Goal: Task Accomplishment & Management: Complete application form

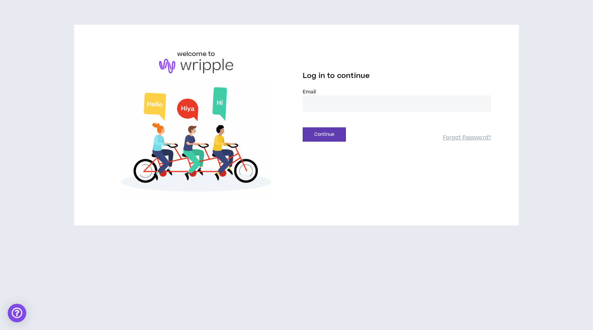
click at [366, 109] on input "email" at bounding box center [397, 103] width 188 height 17
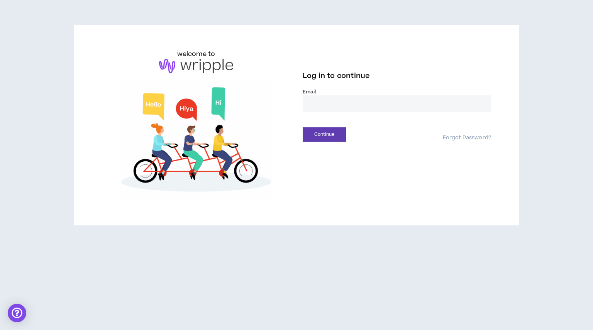
type input "**********"
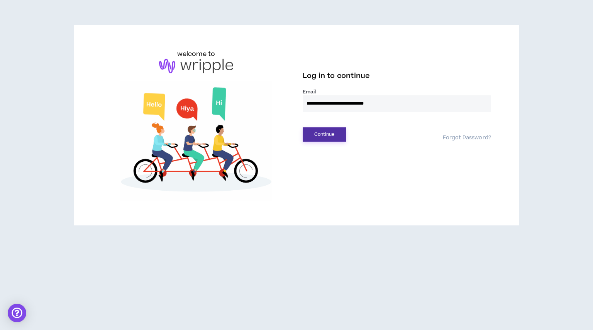
click at [314, 136] on button "Continue" at bounding box center [324, 134] width 43 height 14
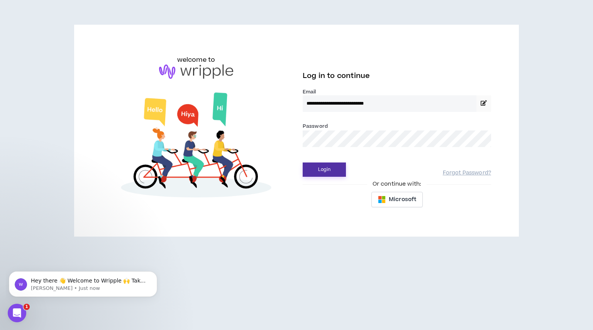
click at [330, 170] on button "Login" at bounding box center [324, 169] width 43 height 14
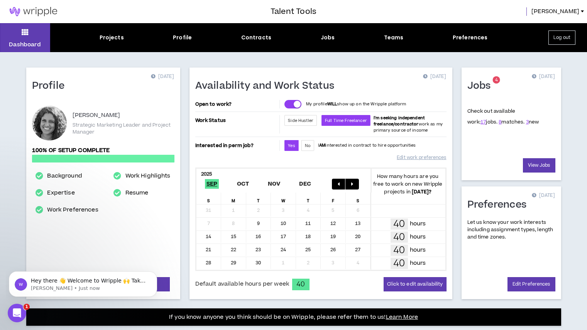
click at [108, 32] on div "Dashboard Projects Profile Contracts Jobs Teams Preferences Log out" at bounding box center [293, 37] width 587 height 29
click at [545, 167] on link "View Jobs" at bounding box center [539, 165] width 32 height 14
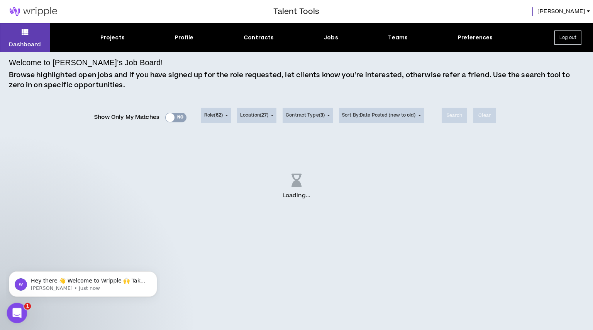
click at [25, 311] on html at bounding box center [16, 312] width 19 height 19
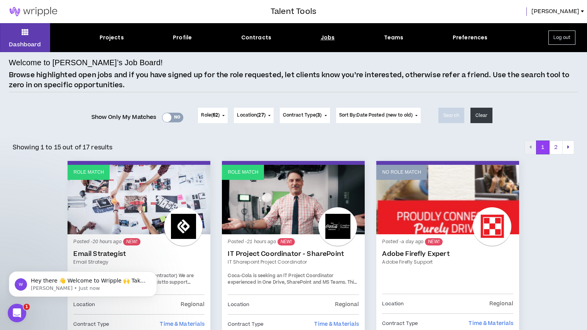
click at [12, 310] on icon "Open Intercom Messenger" at bounding box center [16, 312] width 13 height 13
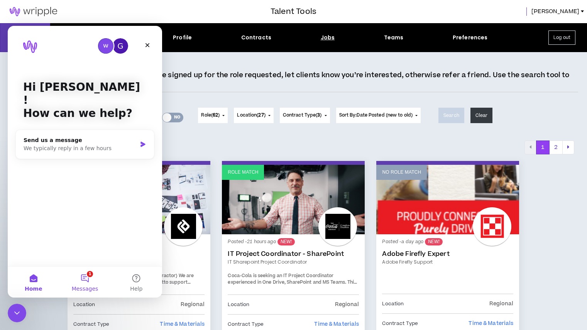
click at [85, 278] on button "1 Messages" at bounding box center [84, 282] width 51 height 31
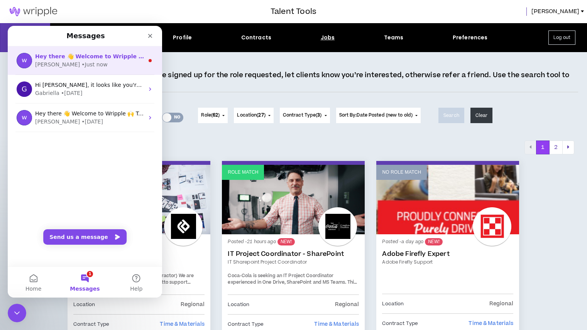
click at [98, 63] on div "[PERSON_NAME] • Just now" at bounding box center [89, 65] width 109 height 8
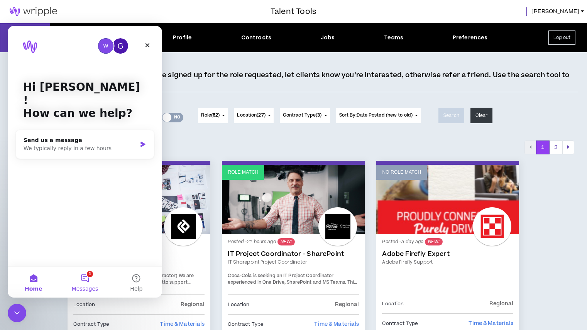
click at [90, 274] on button "1 Messages" at bounding box center [84, 282] width 51 height 31
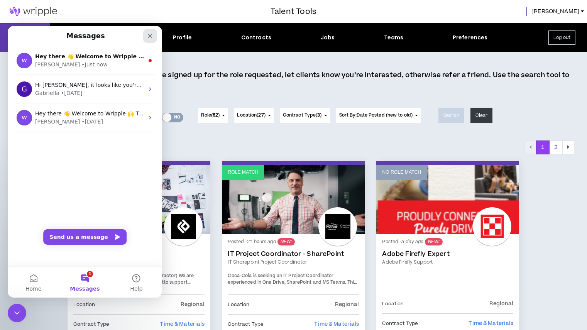
click at [149, 37] on icon "Close" at bounding box center [150, 36] width 4 height 4
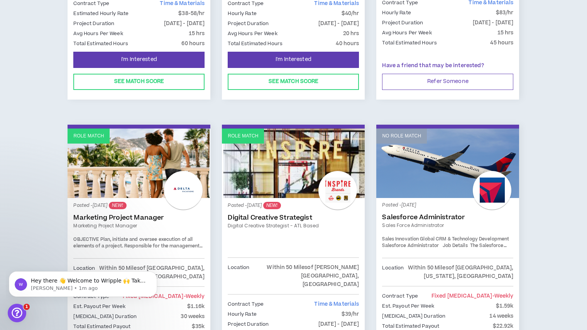
scroll to position [318, 0]
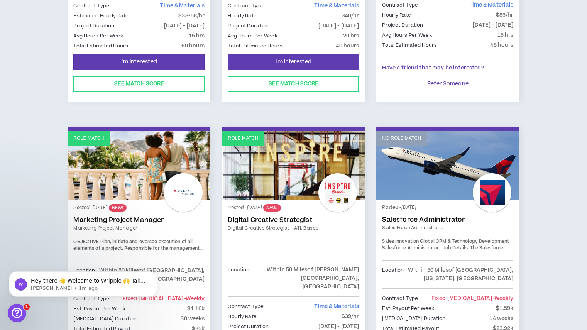
click at [110, 171] on link "Role Match" at bounding box center [139, 165] width 143 height 69
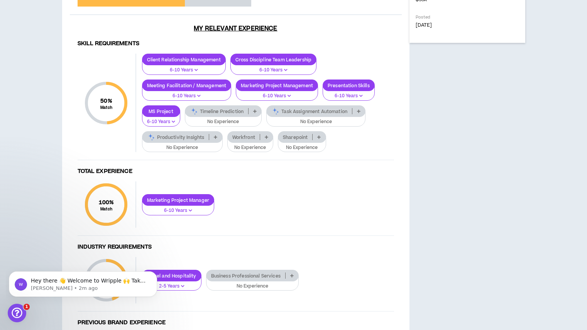
scroll to position [375, 0]
click at [17, 310] on icon "Open Intercom Messenger" at bounding box center [16, 312] width 13 height 13
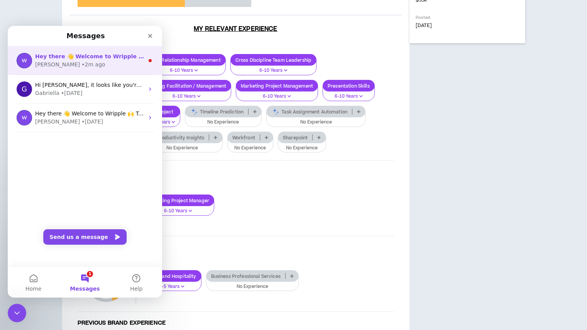
click at [143, 54] on div "Hey there 👋 Welcome to Wripple 🙌 Take a look around! If you have any questions,…" at bounding box center [85, 60] width 154 height 29
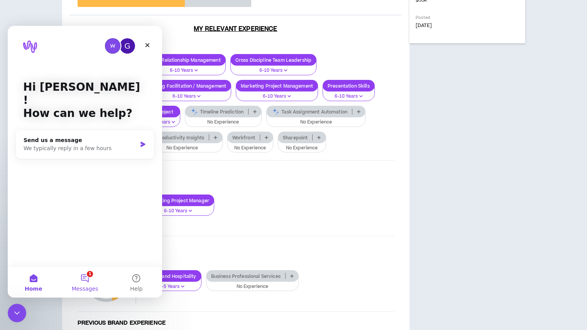
click at [88, 278] on button "1 Messages" at bounding box center [84, 282] width 51 height 31
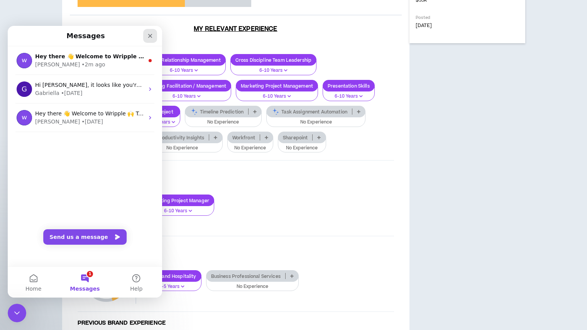
click at [150, 36] on icon "Close" at bounding box center [150, 36] width 4 height 4
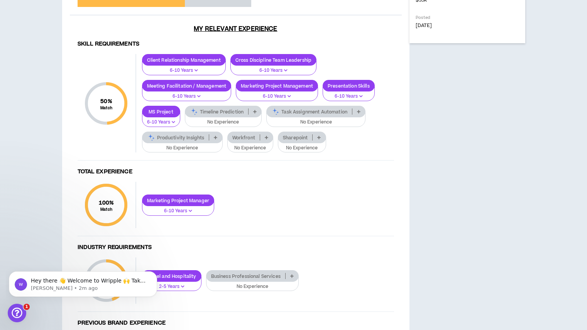
scroll to position [0, 0]
click at [155, 277] on button "Dismiss notification" at bounding box center [155, 274] width 10 height 10
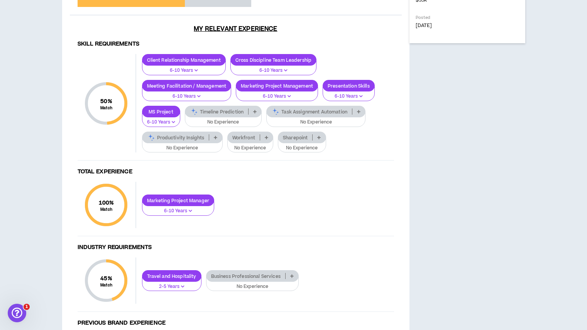
click at [516, 188] on div "Delta Vacations Marketing Project Manager Hide Details I'm Interested OBJECTIVE…" at bounding box center [467, 160] width 116 height 922
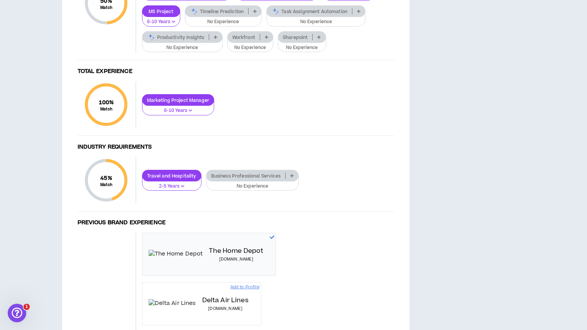
scroll to position [477, 0]
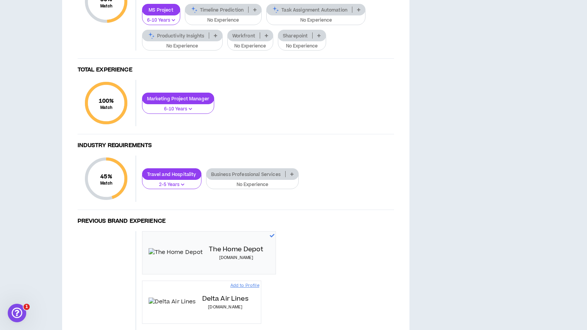
click at [321, 37] on icon at bounding box center [318, 36] width 3 height 4
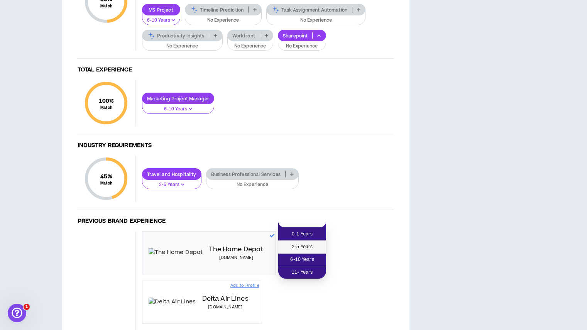
click at [305, 247] on span "2-5 Years" at bounding box center [302, 247] width 39 height 8
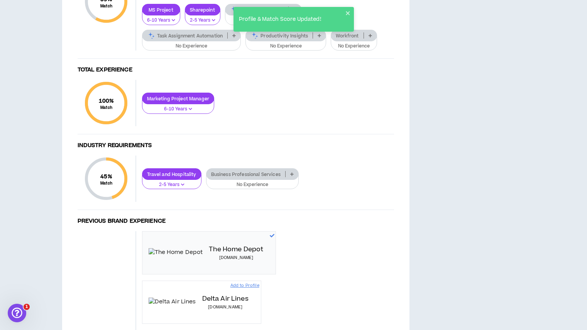
click at [371, 37] on icon at bounding box center [370, 36] width 3 height 4
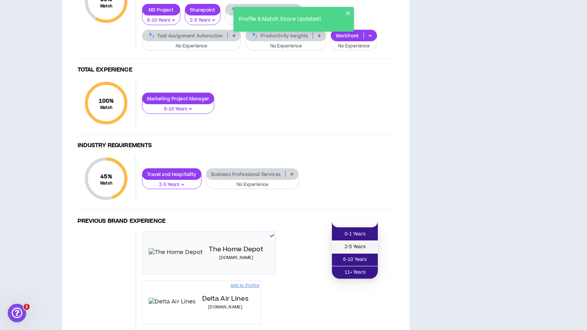
click at [358, 248] on span "2-5 Years" at bounding box center [355, 247] width 37 height 8
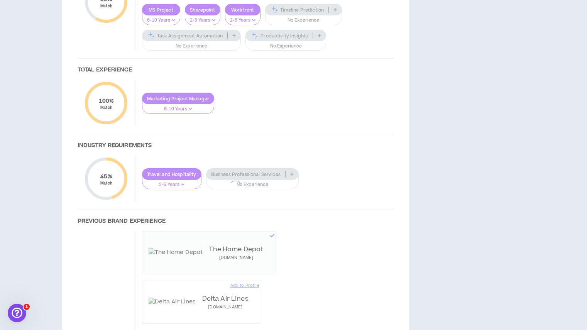
click at [336, 144] on div at bounding box center [236, 187] width 332 height 600
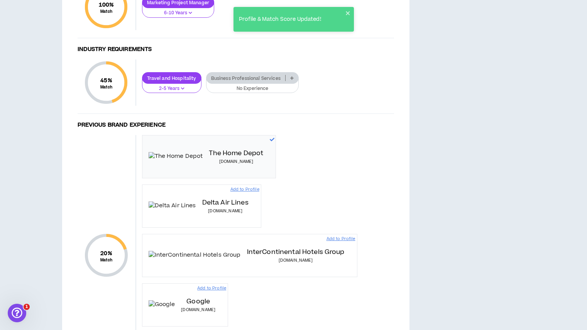
scroll to position [592, 0]
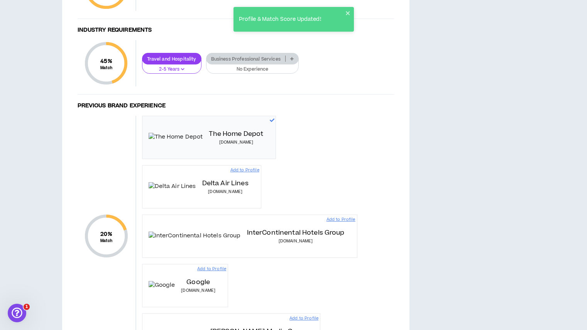
click at [293, 61] on icon at bounding box center [291, 59] width 3 height 4
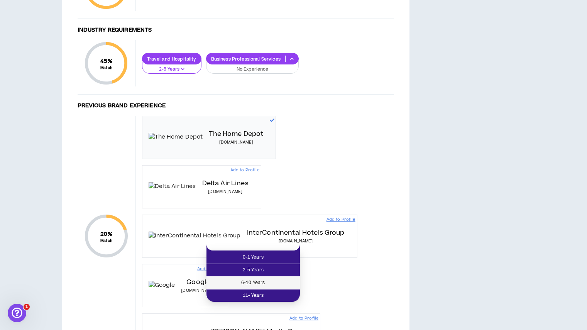
click at [282, 281] on span "6-10 Years" at bounding box center [253, 283] width 84 height 8
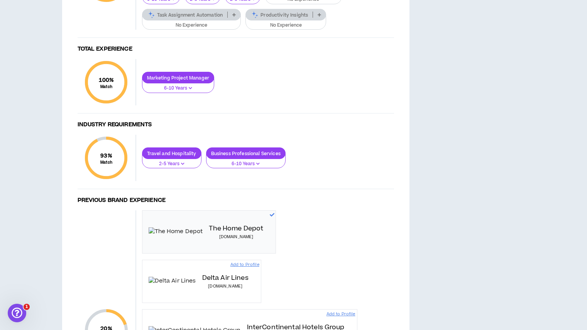
scroll to position [498, 0]
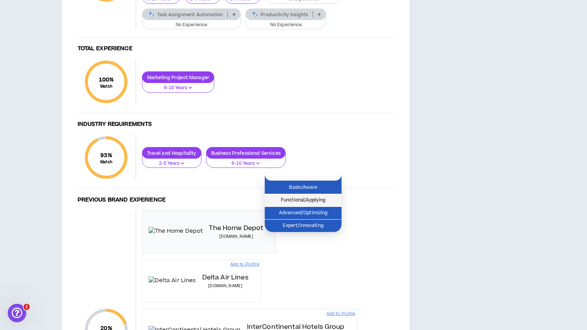
click at [330, 201] on span "Functional/Applying" at bounding box center [303, 200] width 68 height 8
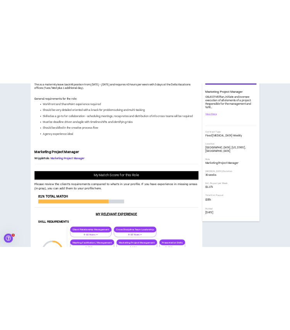
scroll to position [139, 0]
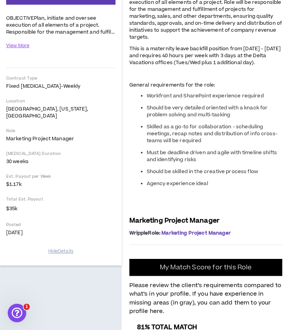
click at [223, 66] on p "This is a maternity leave backfill position from [DATE] - [DATE] and requires 4…" at bounding box center [205, 55] width 153 height 22
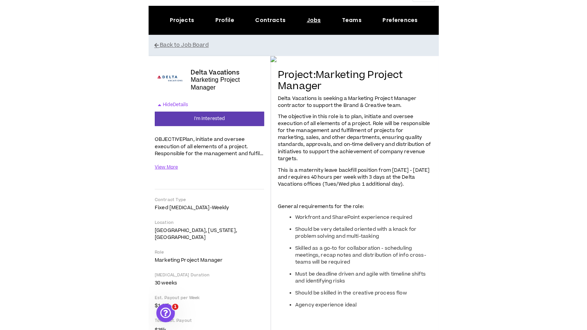
scroll to position [18, 0]
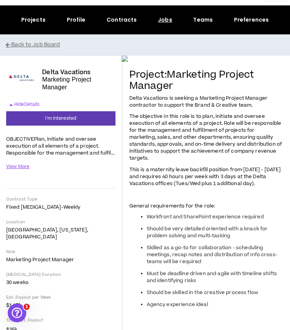
click at [225, 108] on span "Delta Vacations is seeking a Marketing Project Manager contractor to support th…" at bounding box center [198, 102] width 139 height 14
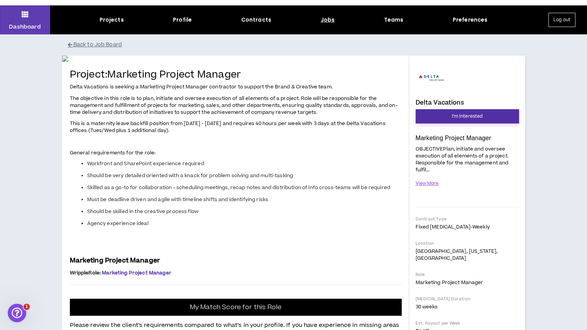
click at [426, 115] on button "I'm Interested" at bounding box center [467, 116] width 103 height 14
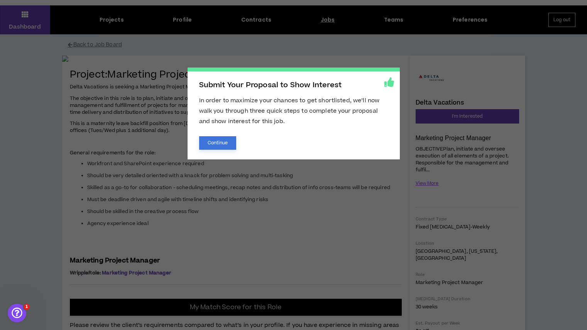
click at [213, 139] on button "Continue" at bounding box center [217, 143] width 37 height 14
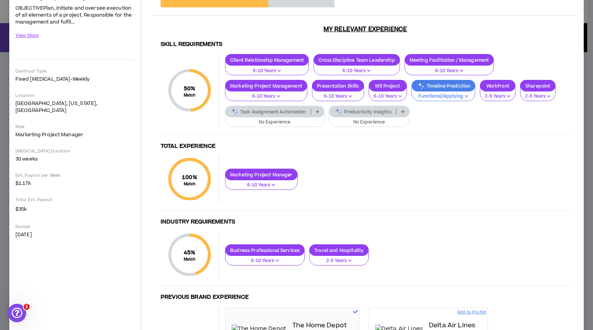
scroll to position [90, 0]
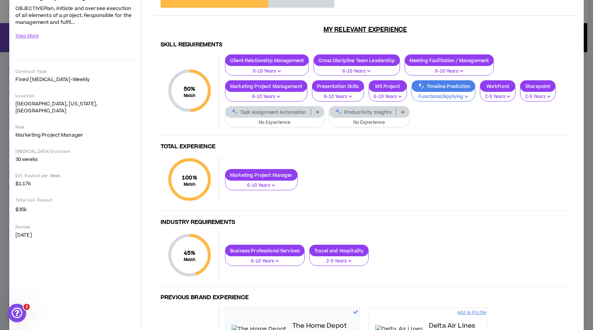
click at [403, 112] on icon at bounding box center [402, 112] width 3 height 4
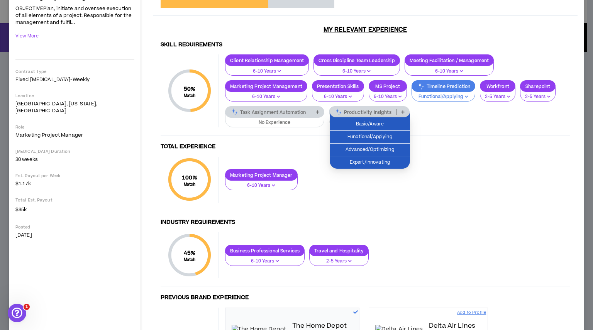
click at [449, 122] on div "Client Relationship Management 6-10 Years Cross Discipline Team Leadership 6-10…" at bounding box center [394, 90] width 350 height 73
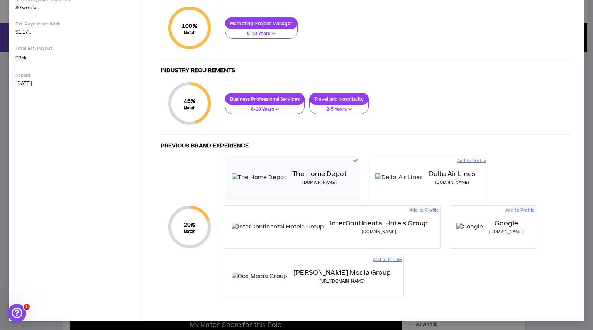
scroll to position [0, 0]
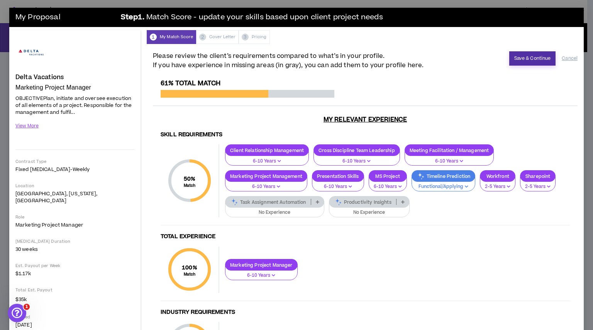
click at [517, 56] on button "Save & Continue" at bounding box center [532, 58] width 47 height 14
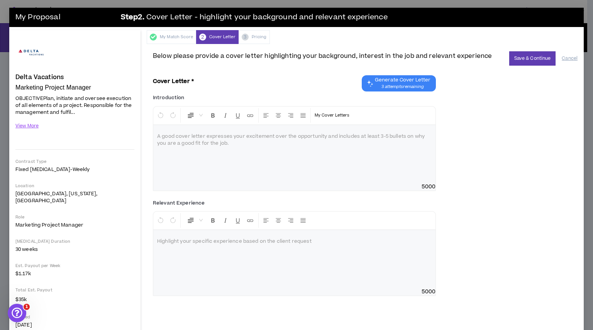
click at [264, 150] on div at bounding box center [294, 154] width 282 height 58
click at [178, 147] on div at bounding box center [294, 154] width 282 height 58
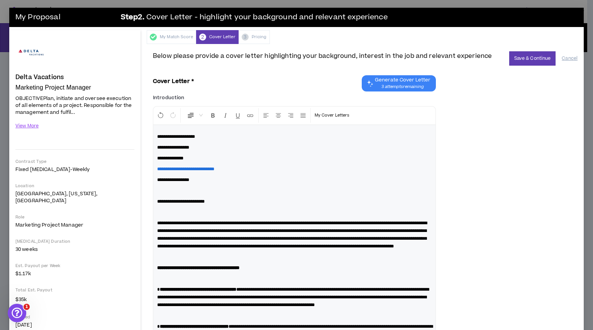
click at [164, 212] on p at bounding box center [294, 212] width 274 height 8
click at [164, 261] on p at bounding box center [294, 257] width 274 height 8
click at [161, 282] on p at bounding box center [294, 279] width 274 height 8
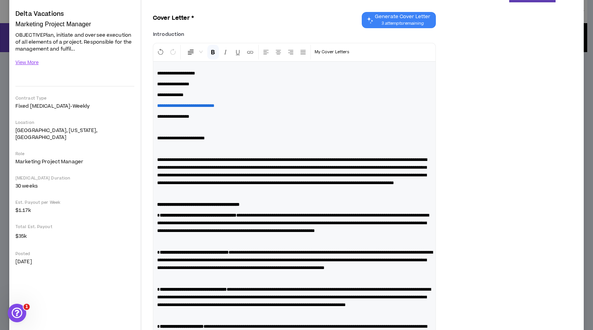
scroll to position [64, 0]
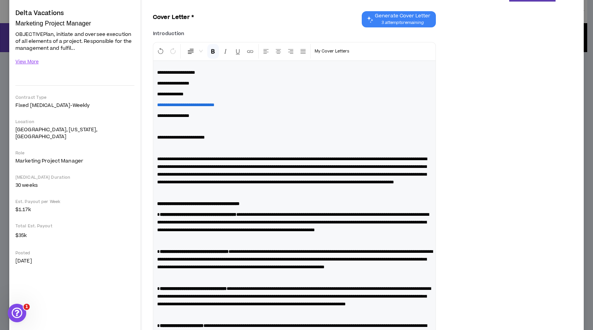
click at [171, 245] on p at bounding box center [294, 241] width 274 height 8
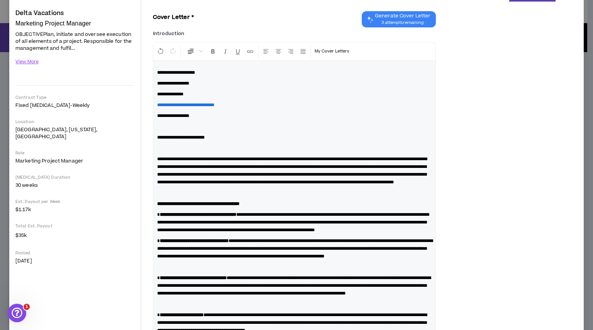
click at [162, 271] on p at bounding box center [294, 267] width 274 height 8
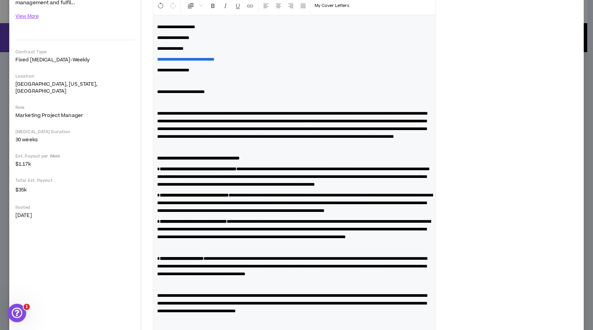
scroll to position [115, 0]
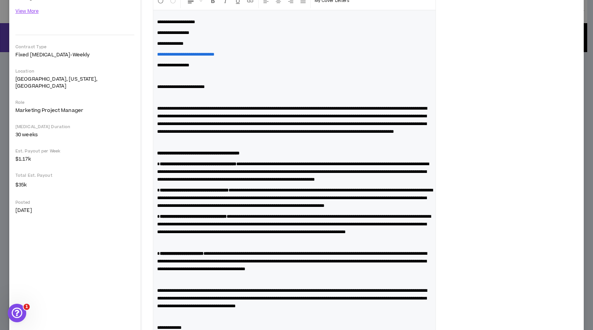
click at [160, 247] on p at bounding box center [294, 243] width 274 height 8
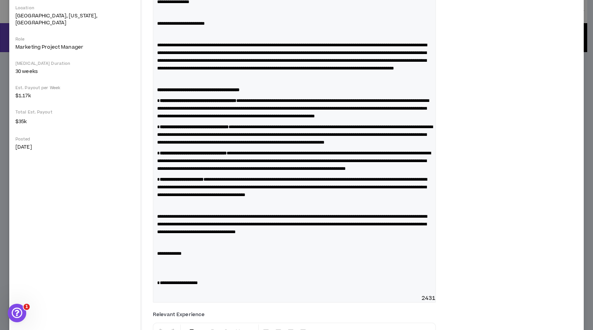
scroll to position [178, 0]
click at [162, 209] on p at bounding box center [294, 205] width 274 height 8
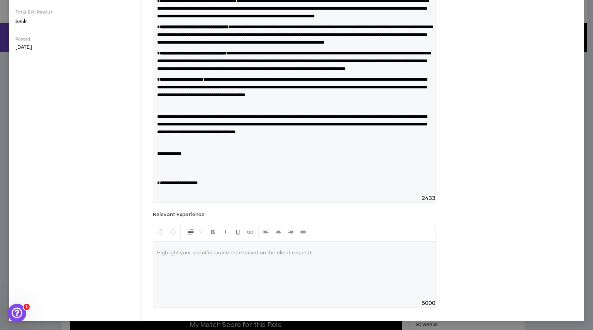
scroll to position [324, 0]
click at [170, 266] on div at bounding box center [294, 271] width 282 height 58
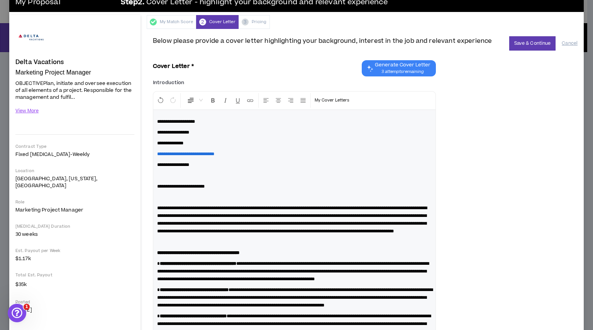
scroll to position [0, 0]
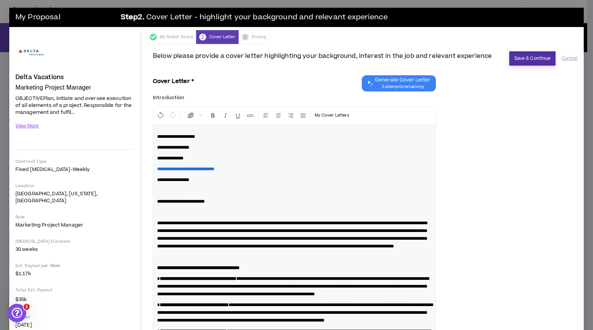
click at [523, 58] on button "Save & Continue" at bounding box center [532, 58] width 47 height 14
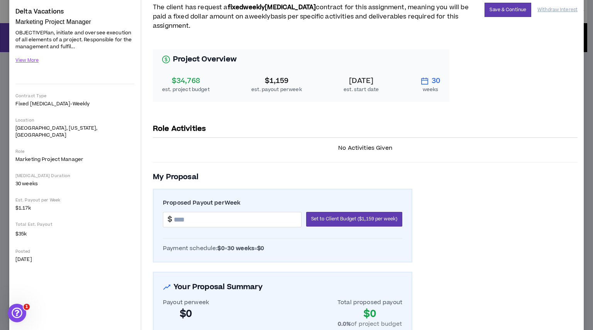
scroll to position [66, 0]
click at [206, 218] on input at bounding box center [237, 219] width 127 height 15
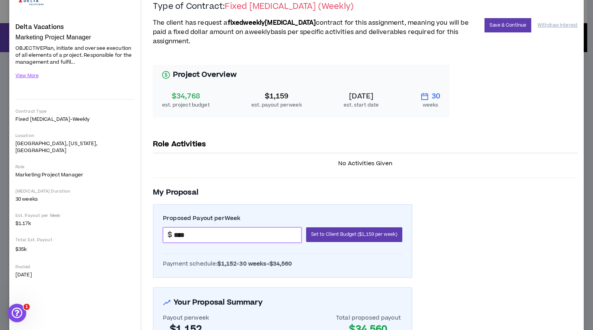
scroll to position [110, 0]
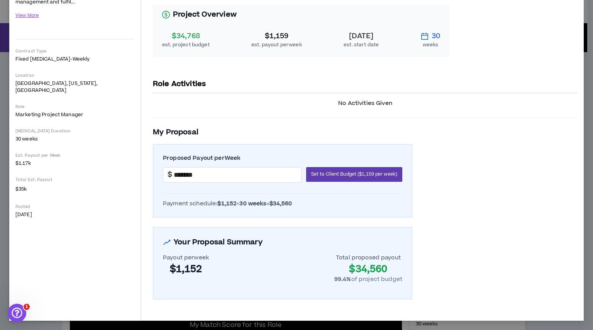
click at [293, 262] on div "Payout per week $1,152 Total proposed payout $34,560 99.4 % of project budget" at bounding box center [282, 268] width 239 height 29
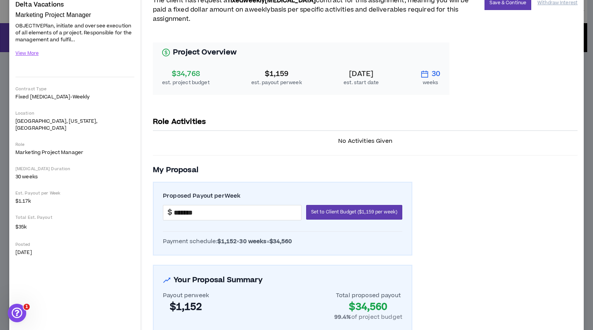
scroll to position [72, 0]
click at [322, 213] on span "Set to Client Budget ($1,159 per week)" at bounding box center [354, 212] width 86 height 7
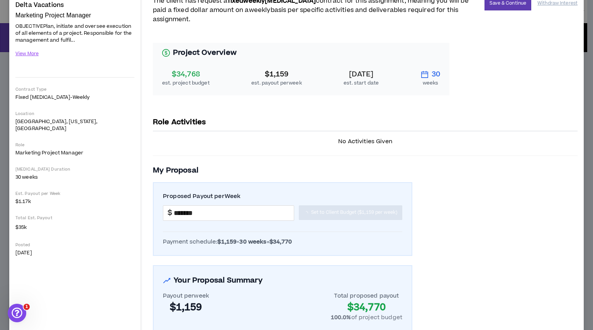
type input "*******"
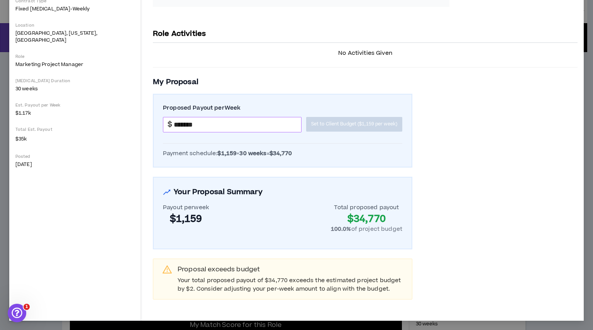
scroll to position [100, 0]
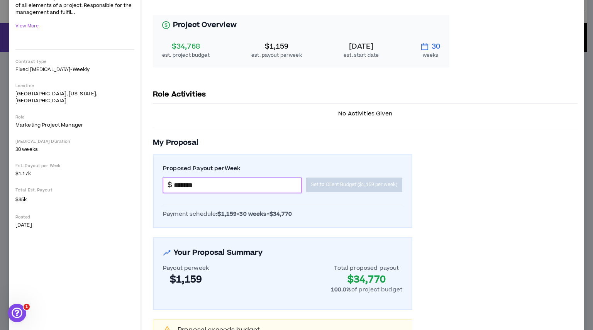
click at [191, 186] on input "*******" at bounding box center [237, 185] width 127 height 15
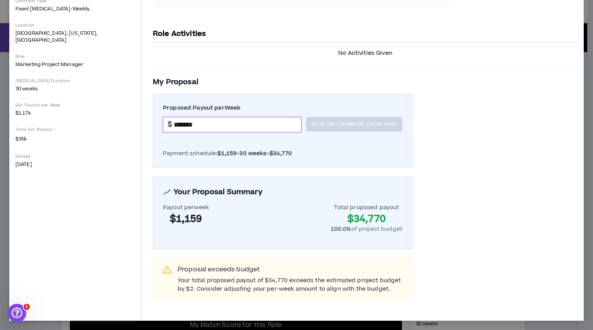
scroll to position [0, 0]
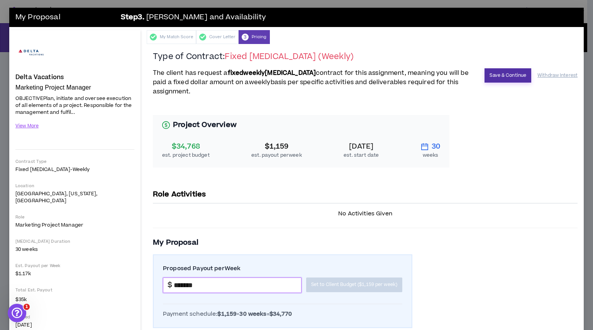
click at [491, 73] on button "Save & Continue" at bounding box center [507, 75] width 47 height 14
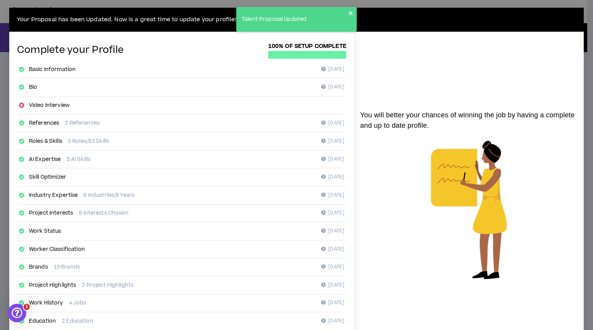
click at [351, 14] on icon "close" at bounding box center [350, 13] width 4 height 4
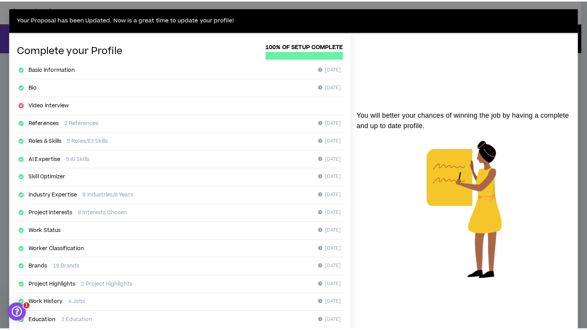
scroll to position [76, 0]
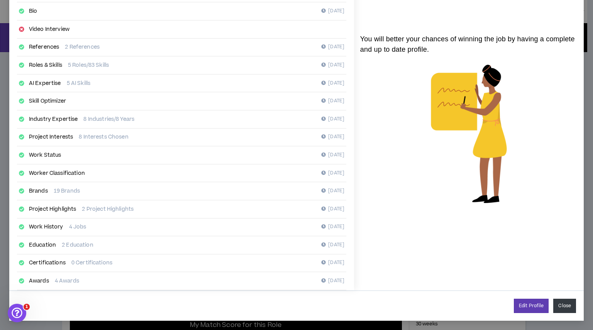
click at [561, 307] on button "Close" at bounding box center [564, 306] width 23 height 14
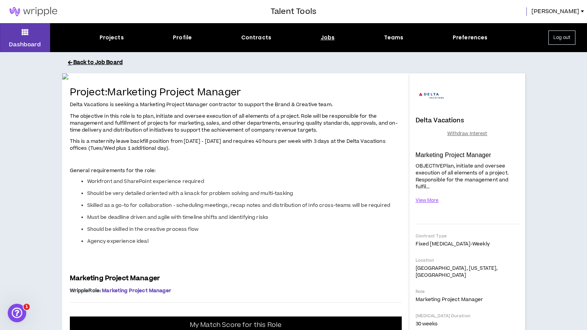
click at [87, 59] on button "Back to Job Board" at bounding box center [299, 63] width 463 height 14
click at [78, 61] on button "Back to Job Board" at bounding box center [299, 63] width 463 height 14
click at [81, 61] on button "Back to Job Board" at bounding box center [299, 63] width 463 height 14
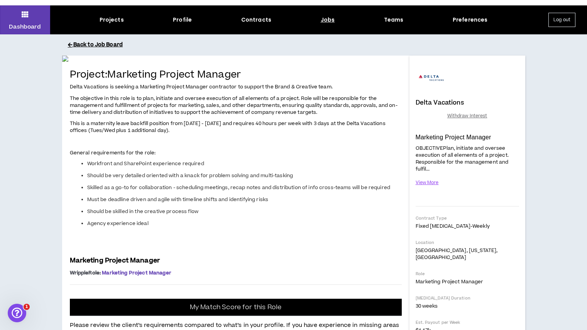
click at [69, 43] on icon at bounding box center [70, 44] width 4 height 5
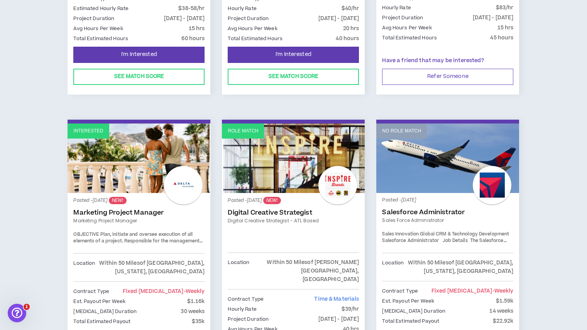
scroll to position [325, 0]
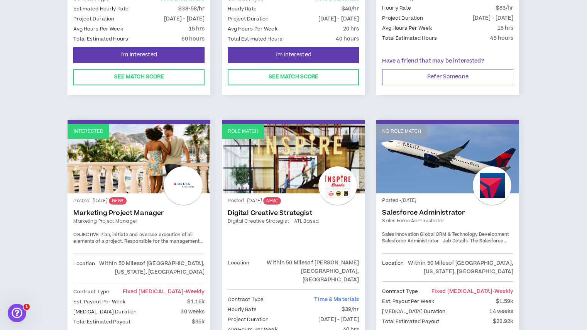
click at [134, 168] on link "Interested" at bounding box center [139, 158] width 143 height 69
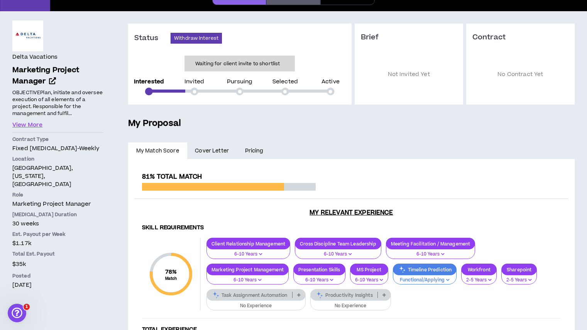
scroll to position [53, 0]
click at [23, 124] on button "View More" at bounding box center [27, 124] width 30 height 8
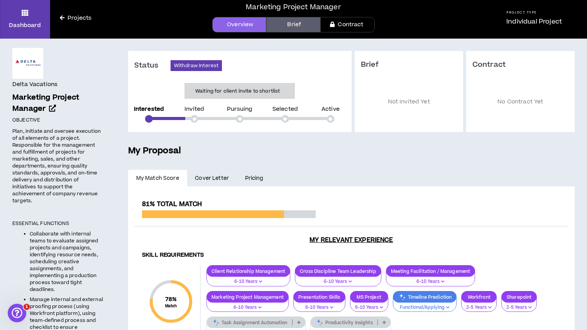
scroll to position [0, 0]
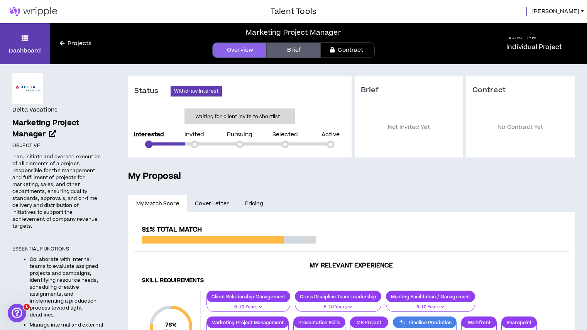
click at [302, 48] on link "Brief" at bounding box center [293, 49] width 54 height 15
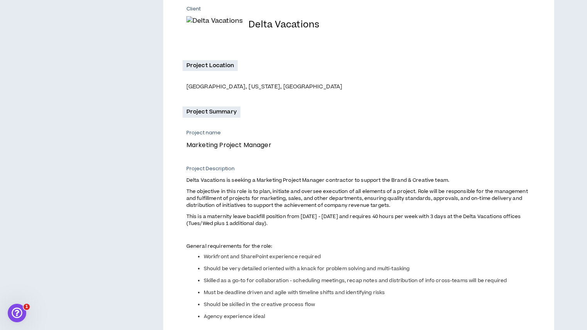
scroll to position [278, 0]
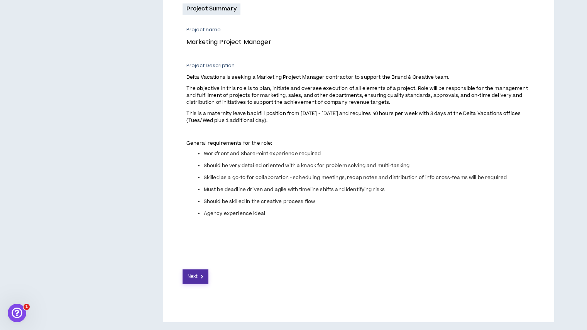
click at [195, 277] on span "Next" at bounding box center [193, 276] width 10 height 7
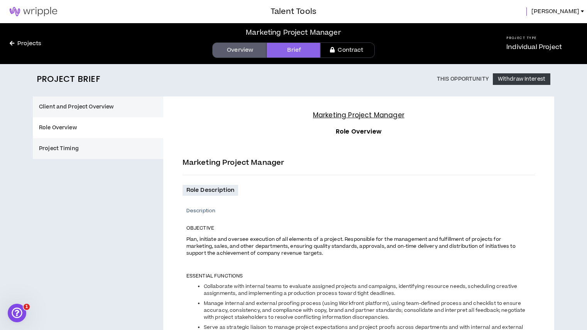
click at [65, 150] on button "Project Timing" at bounding box center [98, 148] width 130 height 21
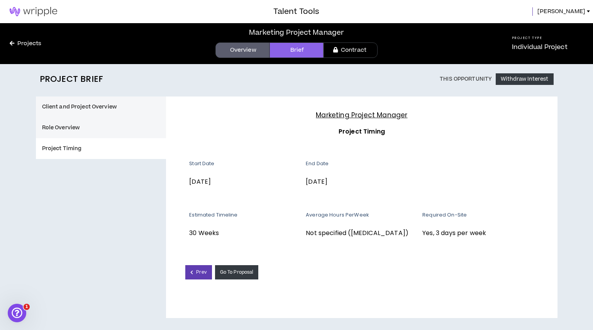
click at [96, 104] on button "Client and Project Overview" at bounding box center [101, 106] width 130 height 21
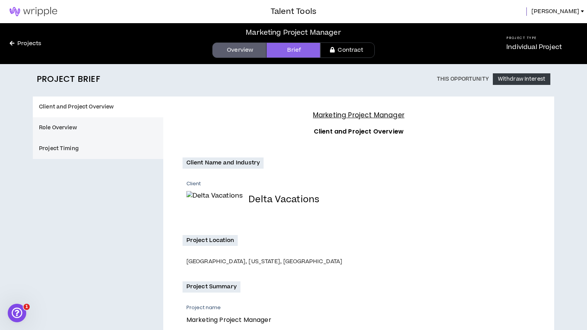
click at [29, 45] on link "Projects" at bounding box center [25, 43] width 51 height 8
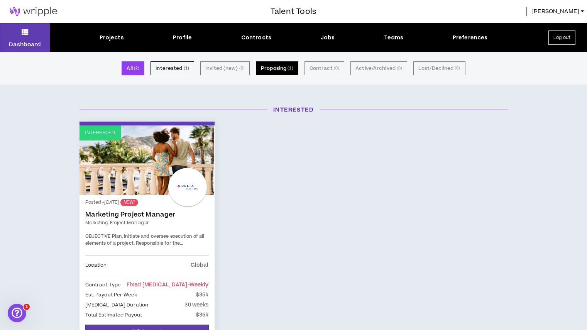
click at [282, 70] on button "Proposing ( 1 )" at bounding box center [277, 68] width 42 height 14
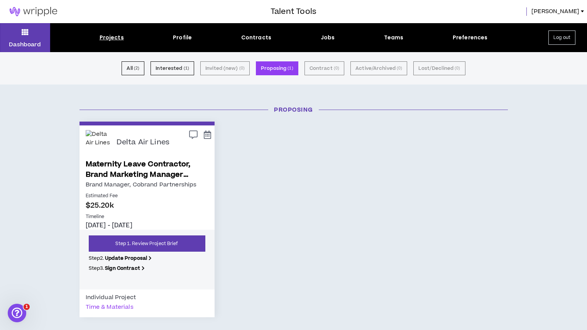
click at [104, 38] on div "Projects" at bounding box center [112, 38] width 24 height 8
click at [28, 39] on button "Dashboard" at bounding box center [25, 37] width 50 height 29
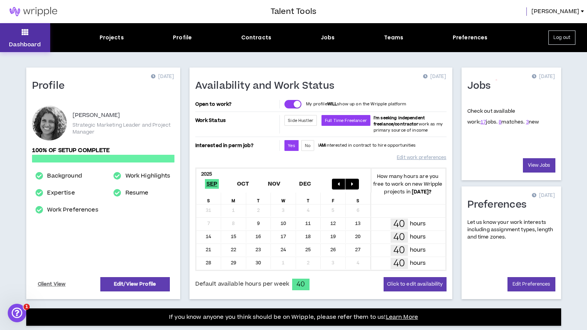
scroll to position [2, 0]
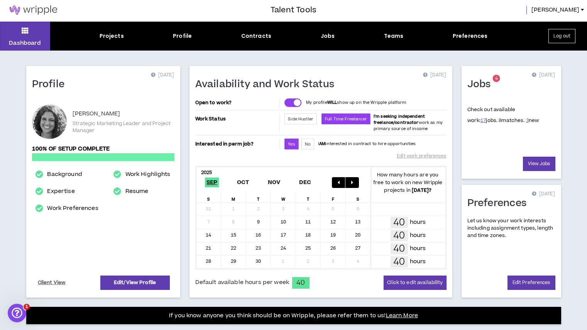
click at [499, 121] on link "8" at bounding box center [500, 120] width 3 height 7
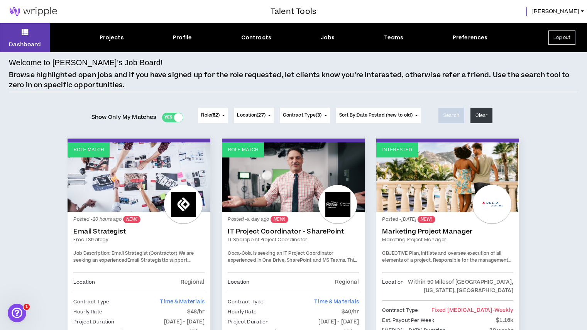
click at [214, 114] on span "62" at bounding box center [215, 115] width 5 height 7
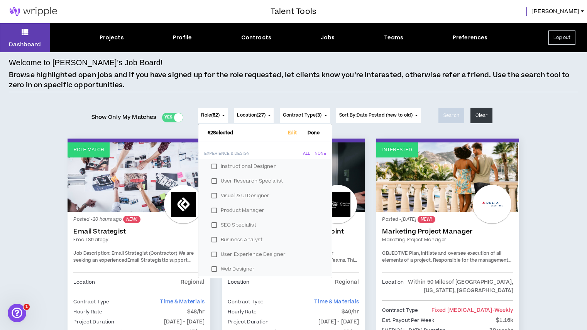
click at [175, 117] on div at bounding box center [178, 117] width 9 height 9
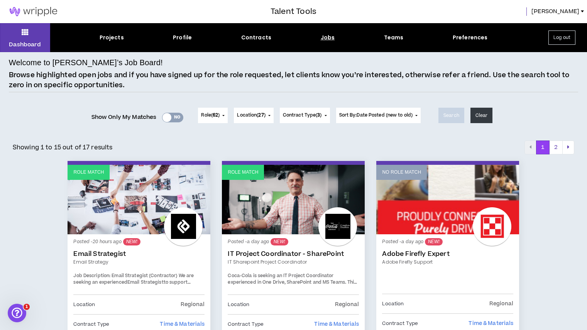
click at [213, 119] on button "Role ( 62 )" at bounding box center [213, 115] width 30 height 15
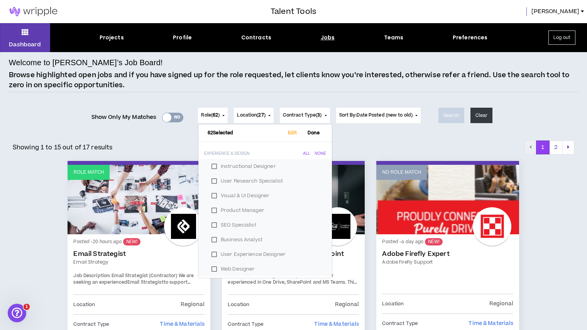
click at [207, 116] on span "Role ( 62 )" at bounding box center [210, 115] width 19 height 7
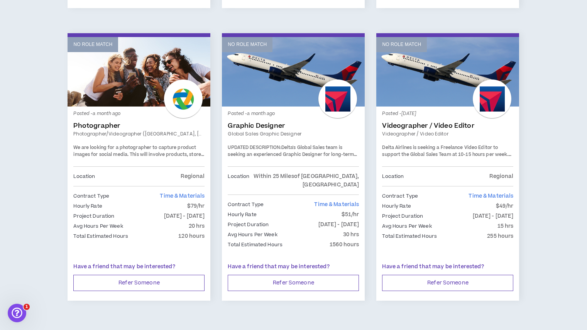
scroll to position [1296, 0]
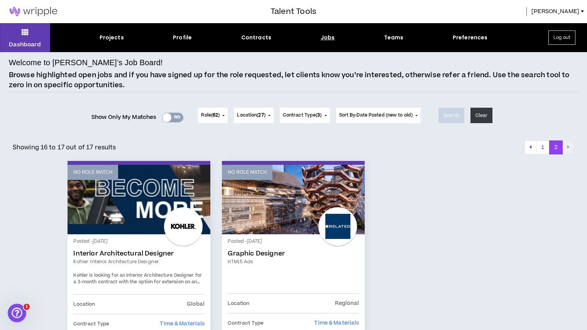
click at [325, 115] on button "Contract Type ( 3 )" at bounding box center [305, 115] width 50 height 15
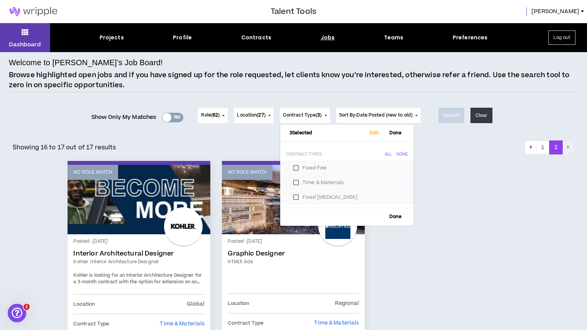
click at [256, 116] on span "Location ( 27 )" at bounding box center [251, 115] width 28 height 7
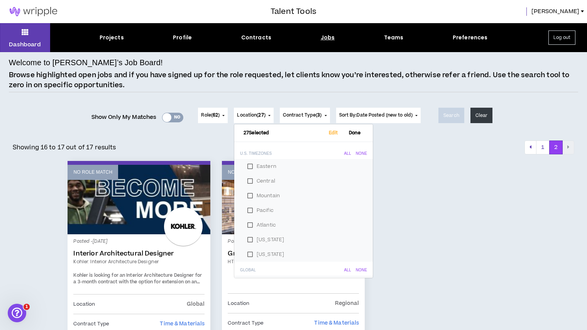
click at [169, 115] on div "Yes No" at bounding box center [172, 118] width 21 height 10
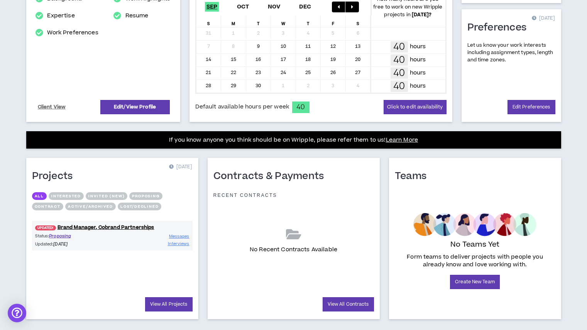
scroll to position [191, 0]
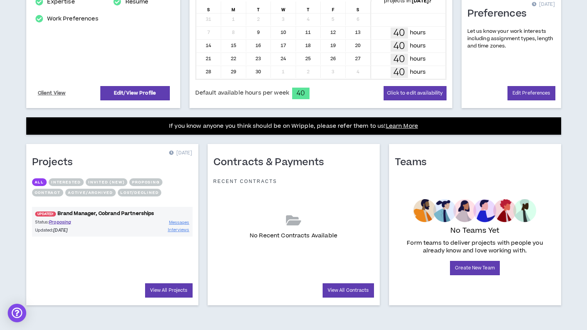
click at [91, 214] on link "UPDATED! Brand Manager, Cobrand Partnerships" at bounding box center [112, 213] width 161 height 7
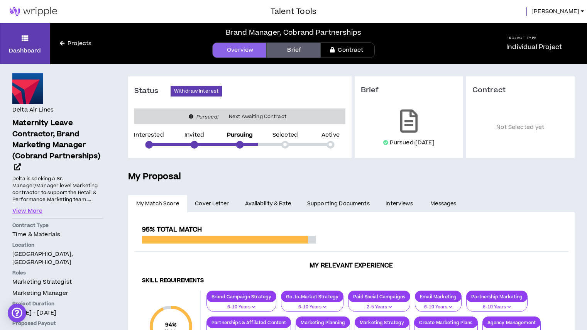
click at [208, 201] on span "Cover Letter" at bounding box center [212, 204] width 34 height 8
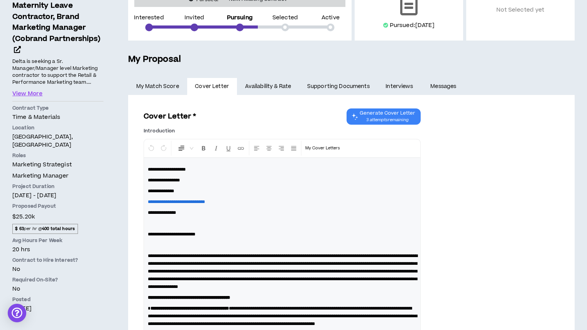
scroll to position [26, 0]
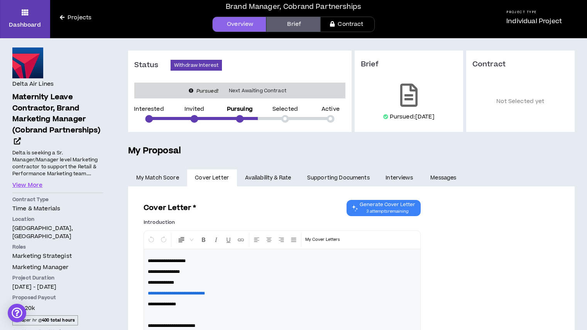
click at [259, 174] on link "Availability & Rate" at bounding box center [268, 177] width 62 height 17
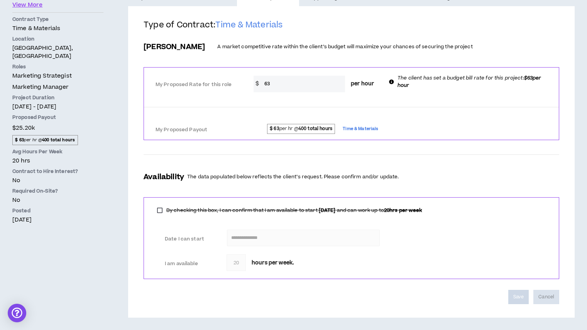
scroll to position [124, 0]
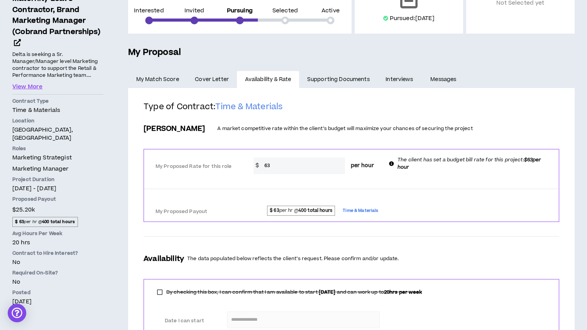
click at [329, 75] on link "Supporting Documents" at bounding box center [338, 79] width 78 height 17
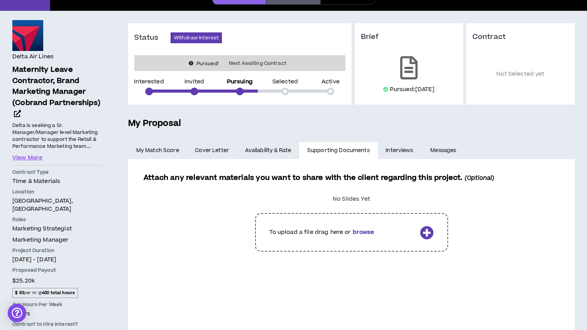
scroll to position [101, 0]
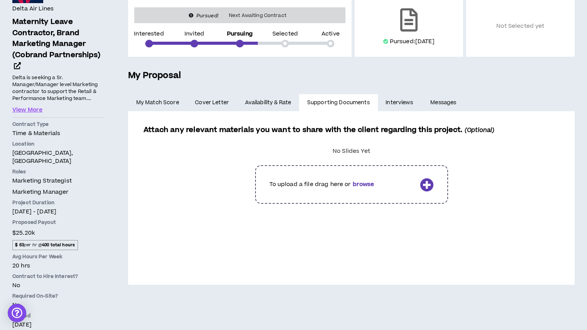
click at [400, 103] on link "Interviews" at bounding box center [400, 102] width 45 height 17
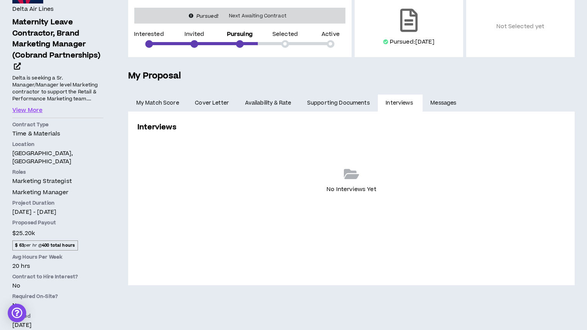
scroll to position [101, 0]
click at [445, 100] on link "Messages" at bounding box center [445, 102] width 44 height 17
